Goal: Information Seeking & Learning: Learn about a topic

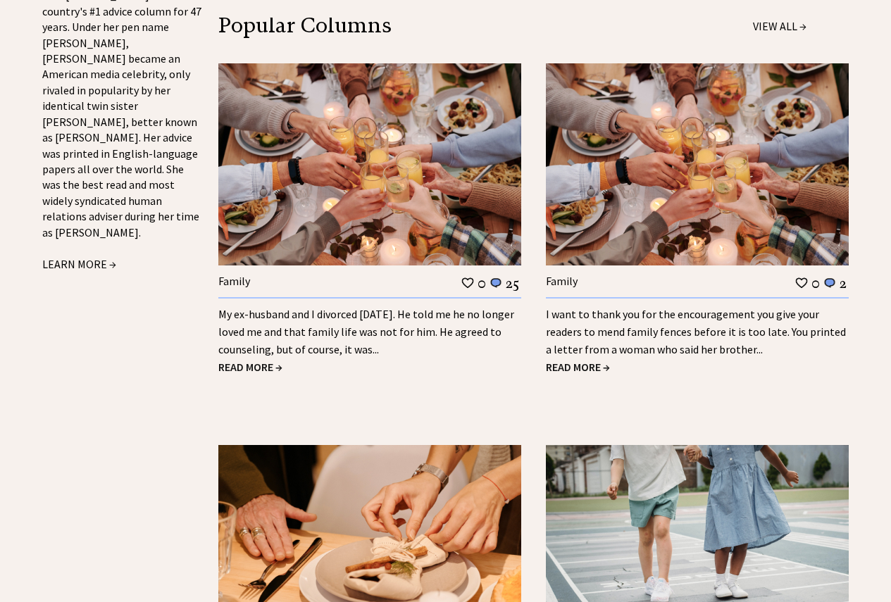
scroll to position [1619, 0]
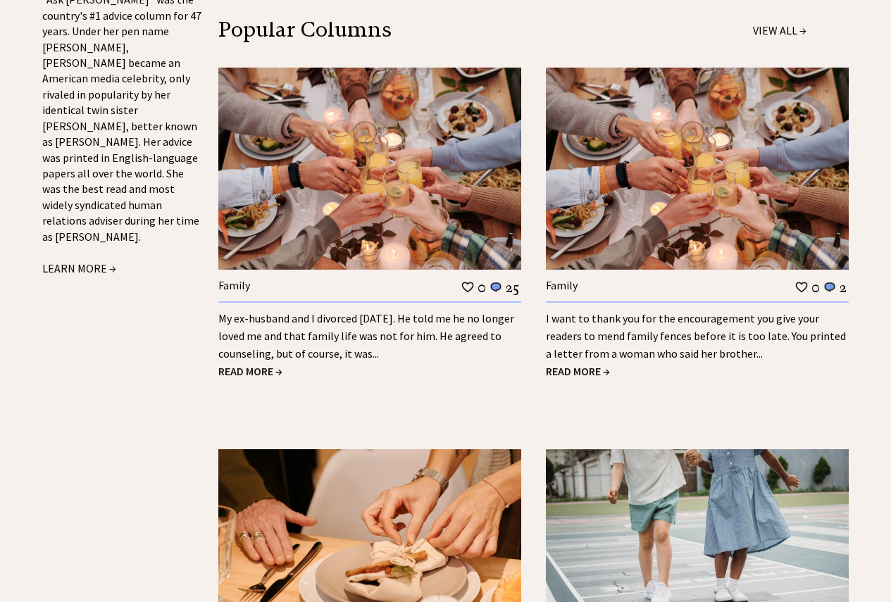
click at [342, 311] on link "My ex-husband and I divorced [DATE]. He told me he no longer loved me and that …" at bounding box center [366, 335] width 296 height 49
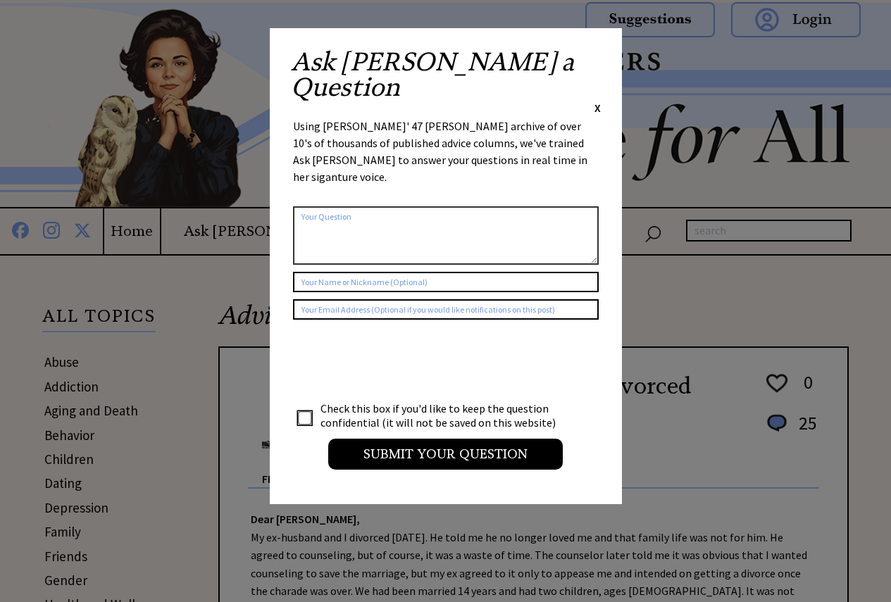
click at [597, 101] on span "X" at bounding box center [597, 108] width 6 height 14
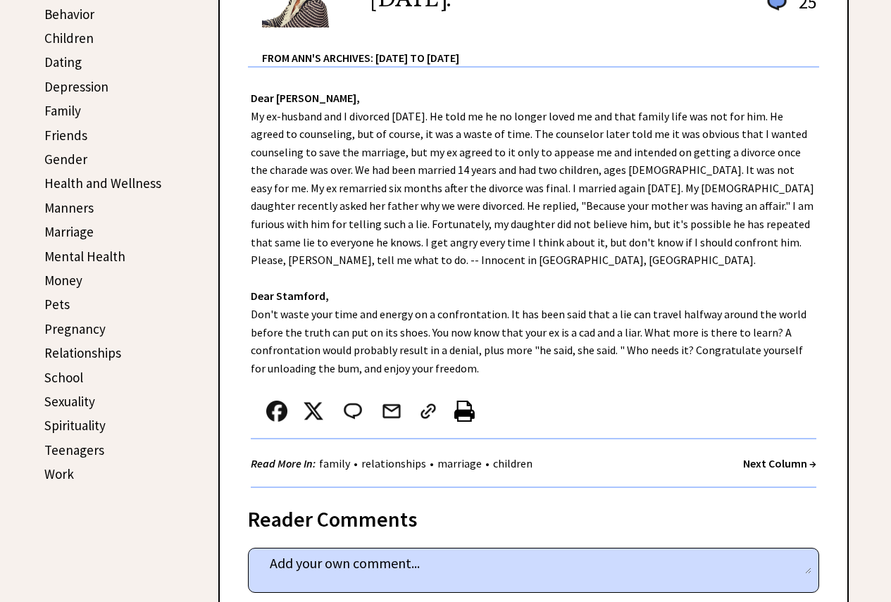
scroll to position [211, 0]
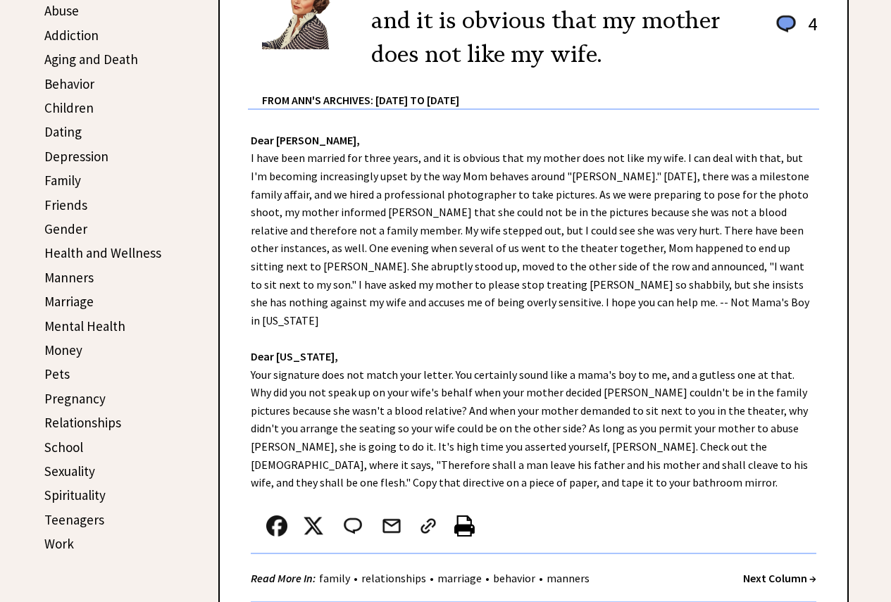
scroll to position [281, 0]
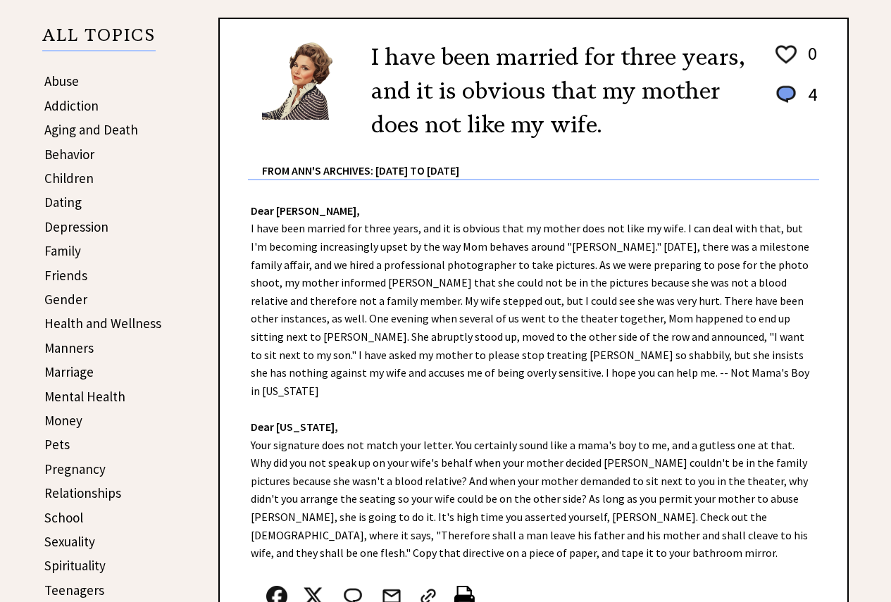
click at [68, 175] on link "Children" at bounding box center [68, 178] width 49 height 17
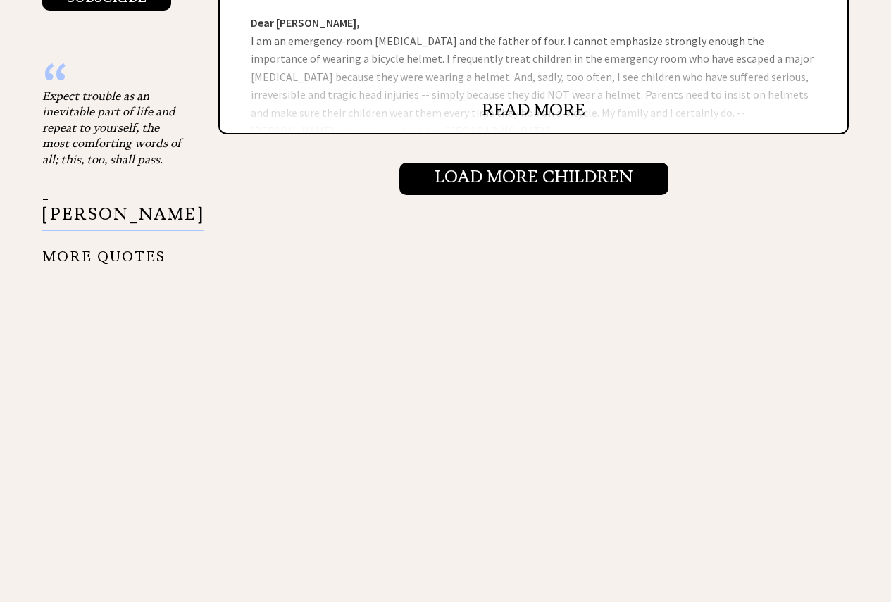
scroll to position [1690, 0]
